Goal: Check status: Check status

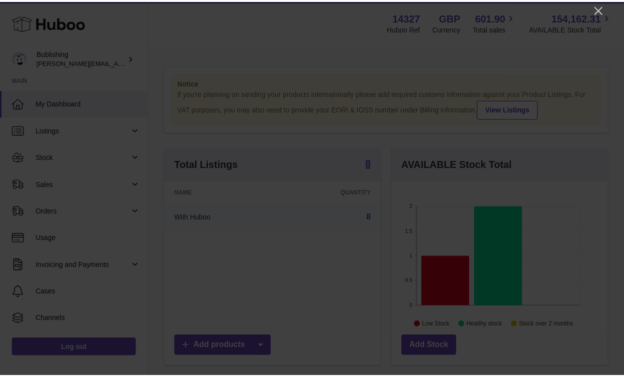
scroll to position [156, 219]
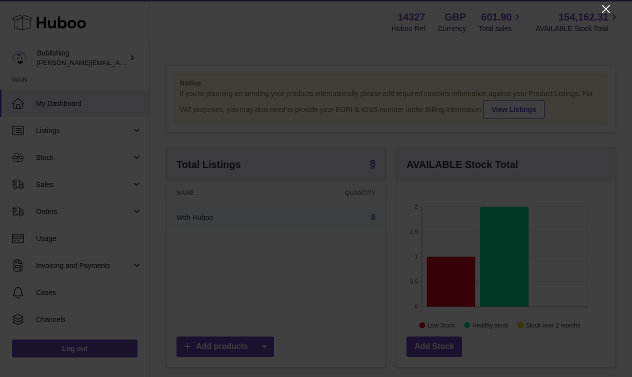
click at [604, 9] on icon "Close" at bounding box center [606, 9] width 12 height 12
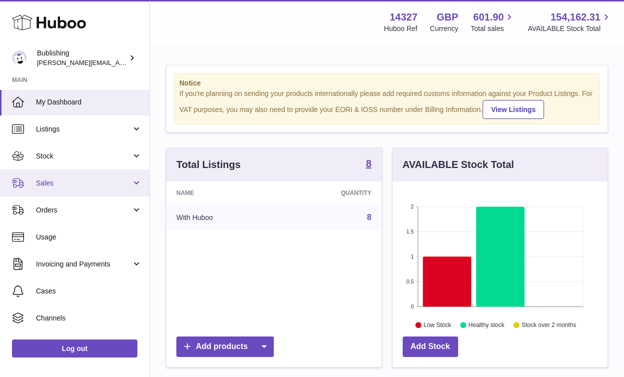
scroll to position [2, 0]
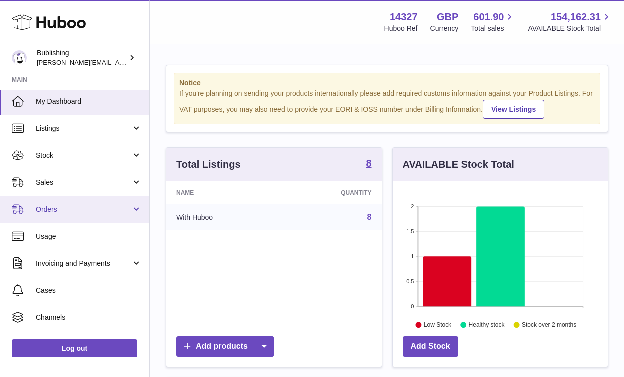
click at [85, 202] on link "Orders" at bounding box center [74, 209] width 149 height 27
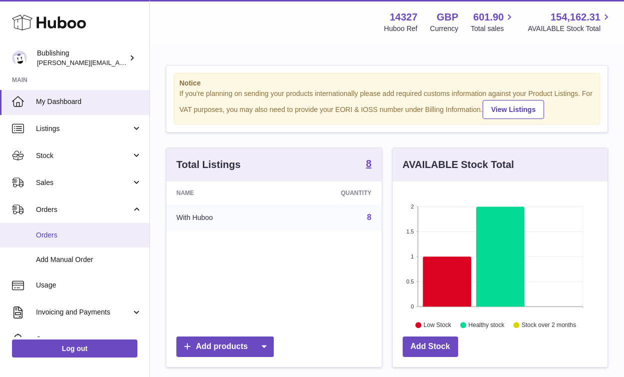
click at [72, 232] on span "Orders" at bounding box center [89, 234] width 106 height 9
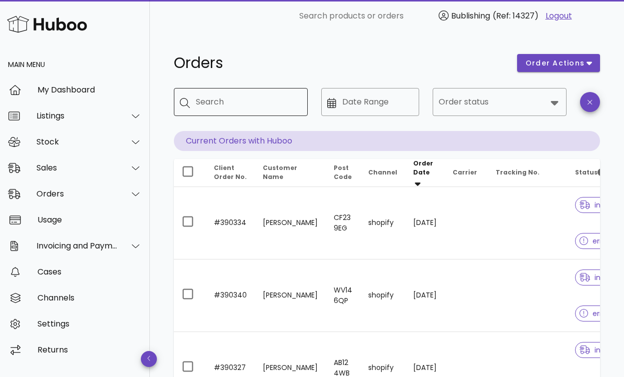
click at [225, 110] on div "Search" at bounding box center [248, 102] width 104 height 28
paste input "******"
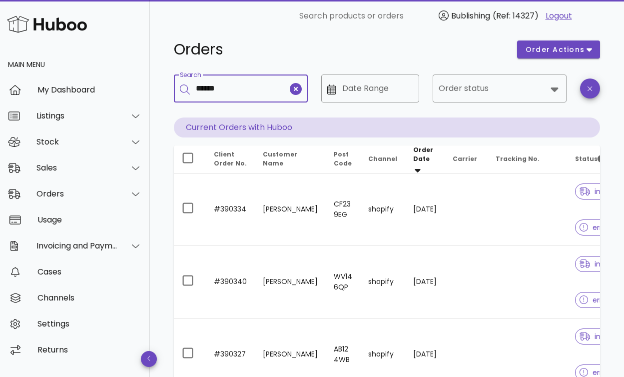
scroll to position [25, 0]
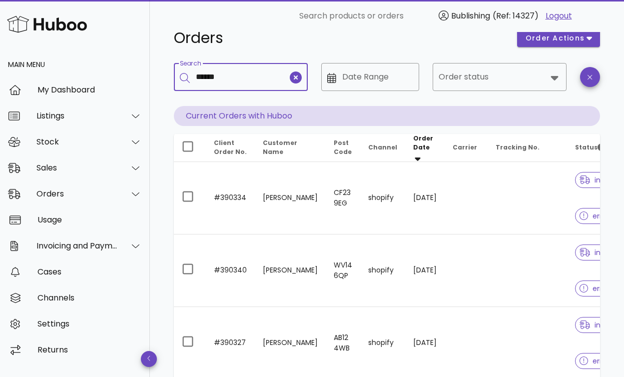
type input "******"
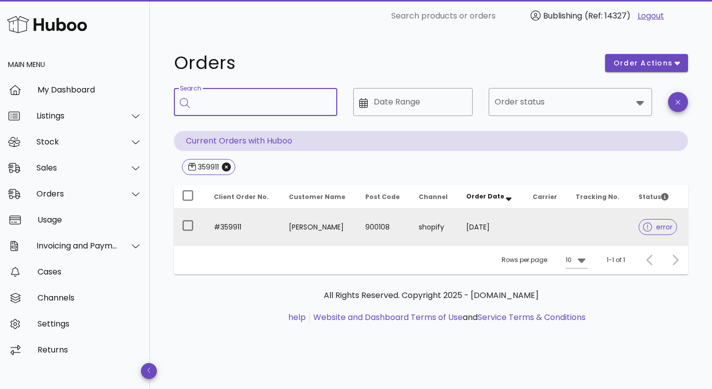
click at [624, 223] on icon at bounding box center [647, 226] width 9 height 9
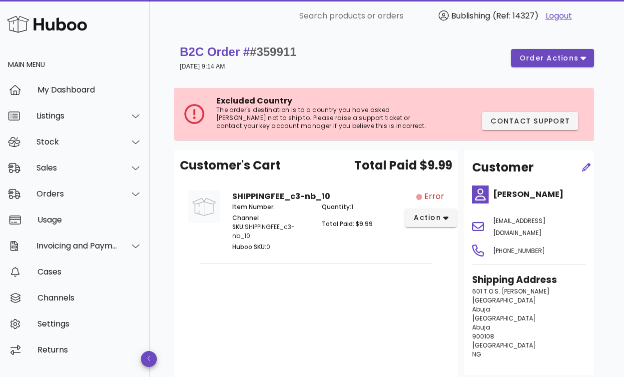
click at [523, 192] on h4 "Nurudeen Issa" at bounding box center [539, 194] width 93 height 12
click at [281, 49] on span "#359911" at bounding box center [273, 51] width 46 height 13
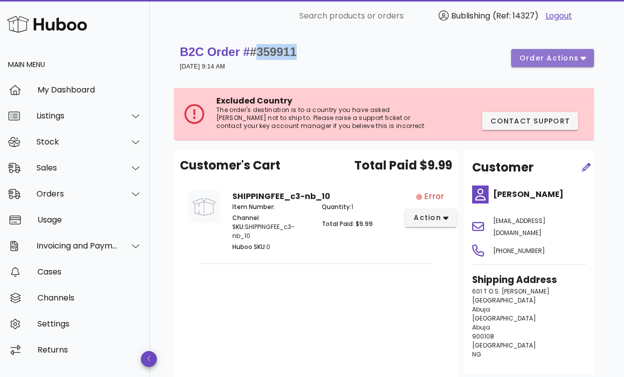
click at [586, 53] on button "order actions" at bounding box center [552, 58] width 83 height 18
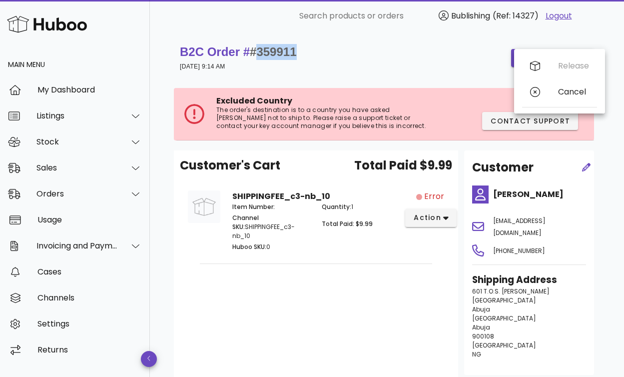
click at [381, 54] on div "B2C Order # #359911 29 July 2025 at 9:14 AM order actions" at bounding box center [387, 58] width 414 height 28
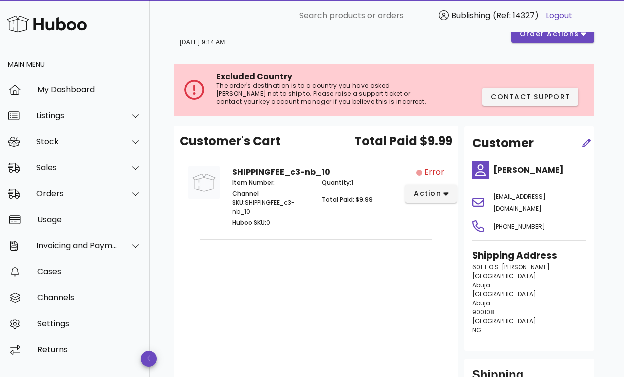
scroll to position [13, 0]
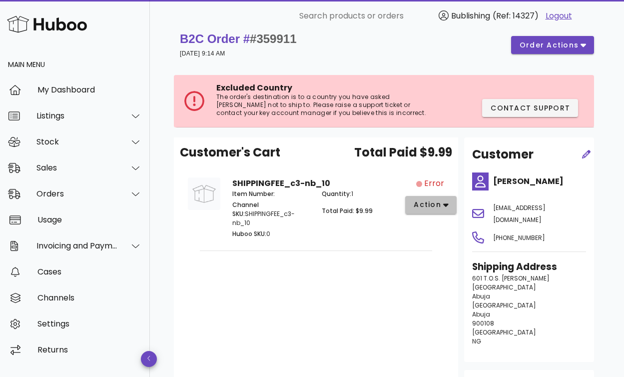
click at [440, 205] on span "action" at bounding box center [427, 204] width 28 height 10
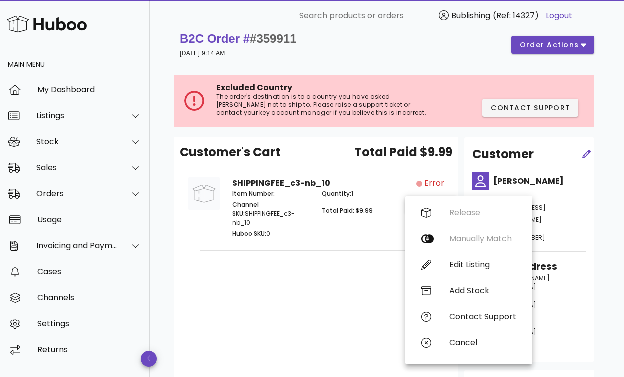
click at [259, 279] on div "Customer's Cart Total Paid $9.99 SHIPPINGFEE_c3-nb_10 Item Number: Channel SKU:…" at bounding box center [316, 283] width 284 height 292
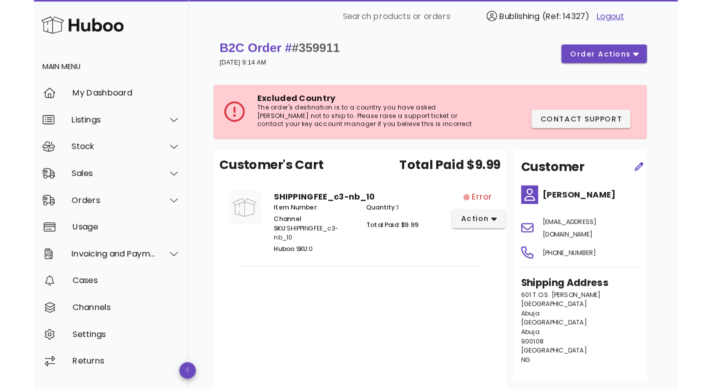
scroll to position [0, 0]
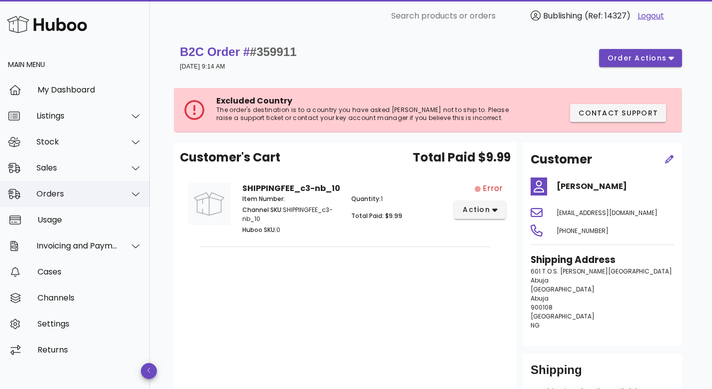
click at [51, 199] on div "Orders" at bounding box center [75, 194] width 150 height 26
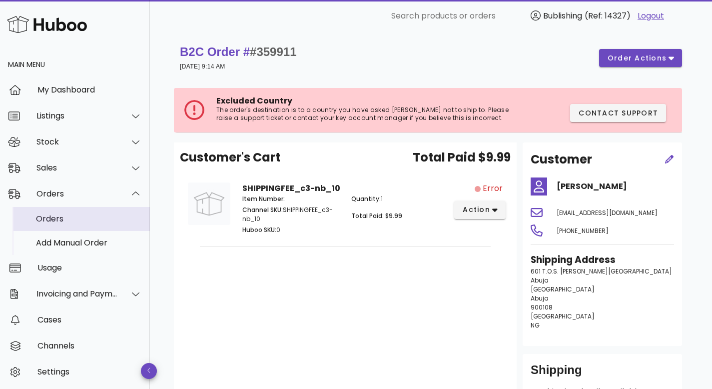
click at [47, 216] on div "Orders" at bounding box center [89, 218] width 106 height 9
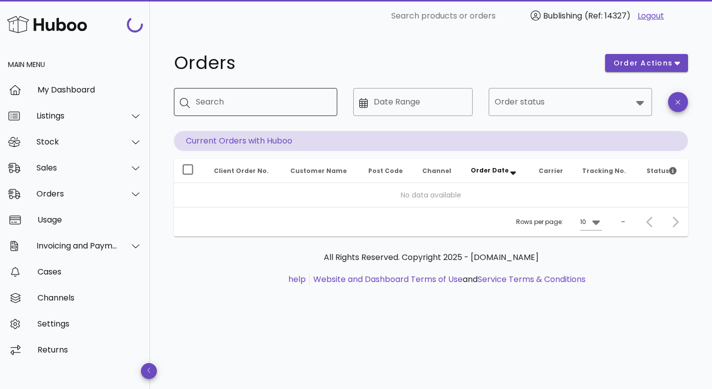
click at [231, 104] on input "Search" at bounding box center [262, 102] width 133 height 16
paste input "*******"
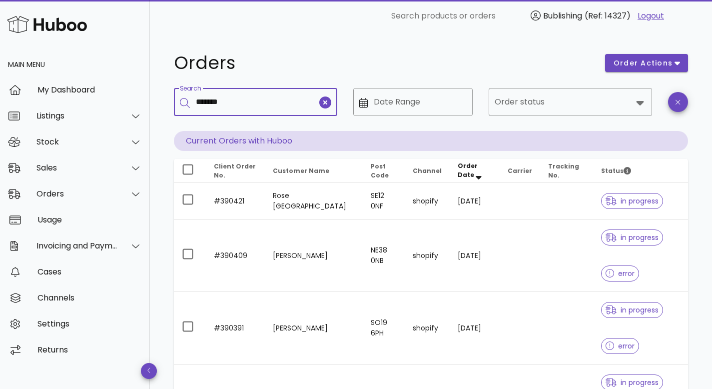
type input "*******"
